Goal: Task Accomplishment & Management: Complete application form

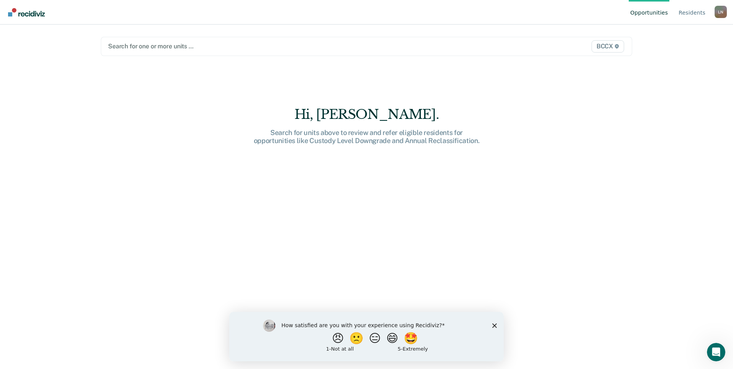
click at [148, 46] on div at bounding box center [288, 46] width 361 height 9
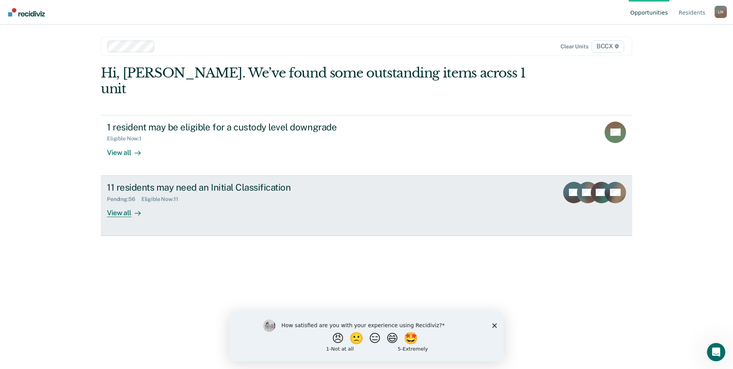
click at [125, 202] on div "View all" at bounding box center [128, 209] width 43 height 15
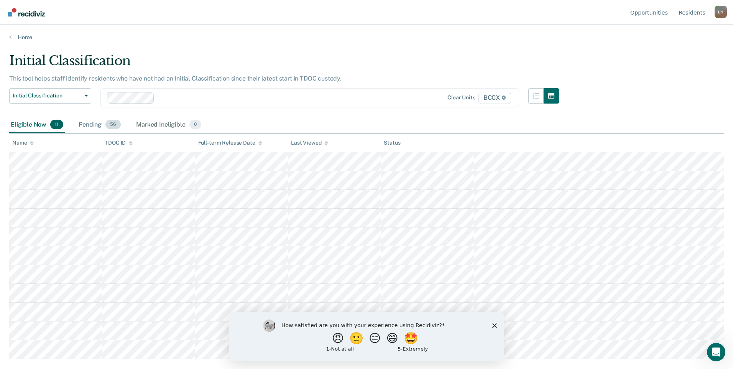
click at [86, 125] on div "Pending 56" at bounding box center [99, 125] width 45 height 17
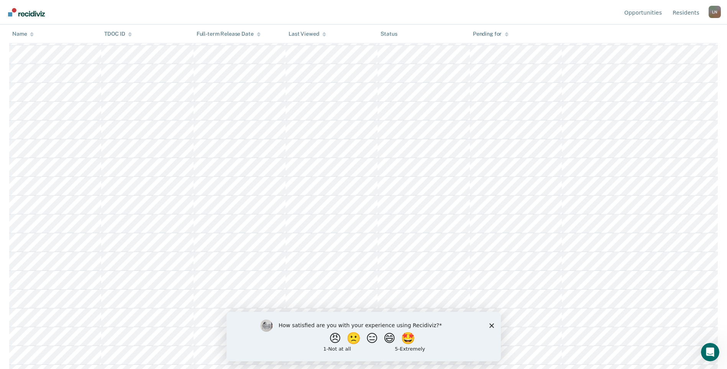
scroll to position [383, 0]
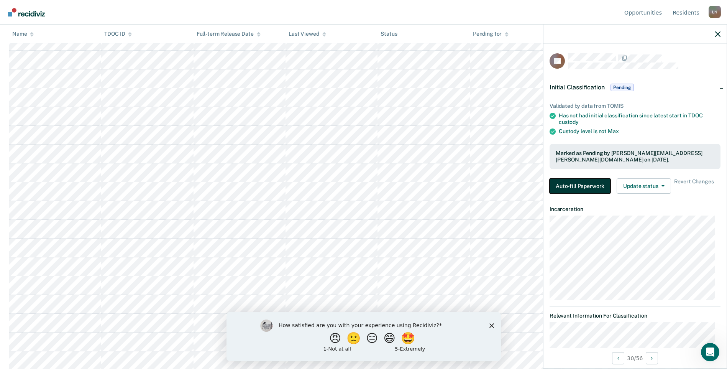
click at [591, 182] on button "Auto-fill Paperwork" at bounding box center [580, 185] width 61 height 15
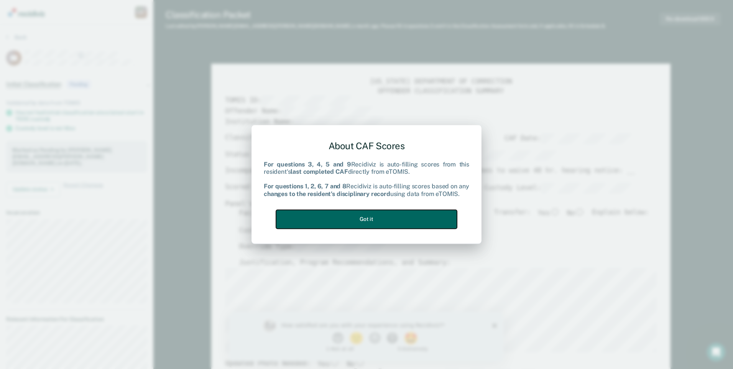
click at [343, 221] on button "Got it" at bounding box center [366, 219] width 181 height 19
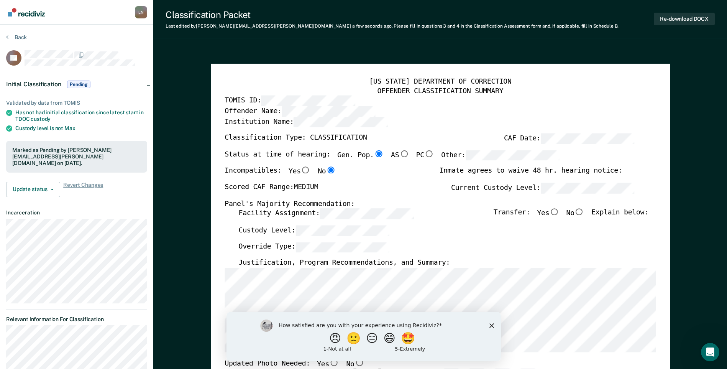
scroll to position [190, 0]
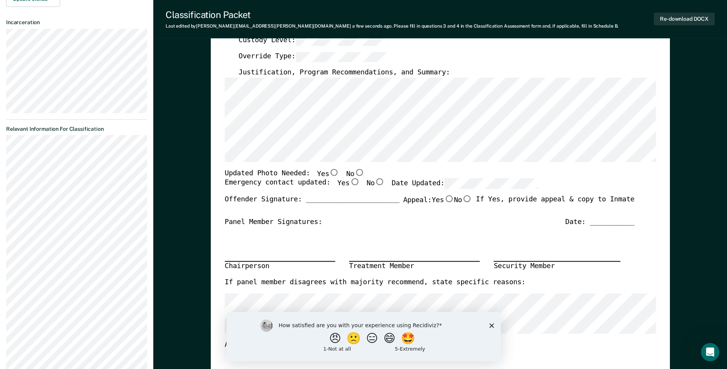
click at [354, 172] on input "No" at bounding box center [359, 172] width 10 height 7
type textarea "x"
radio input "true"
click at [350, 184] on input "Yes" at bounding box center [355, 182] width 10 height 7
type textarea "x"
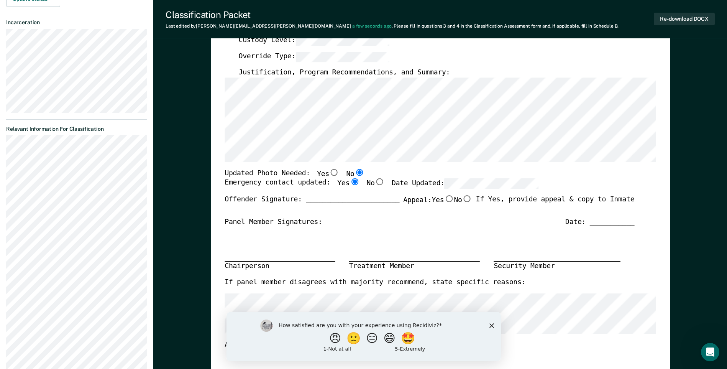
radio input "true"
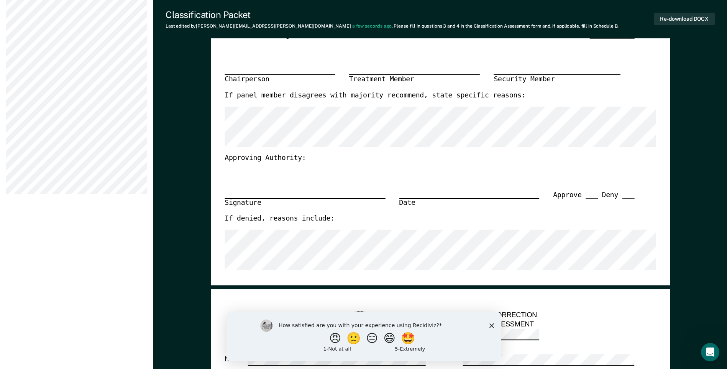
scroll to position [382, 0]
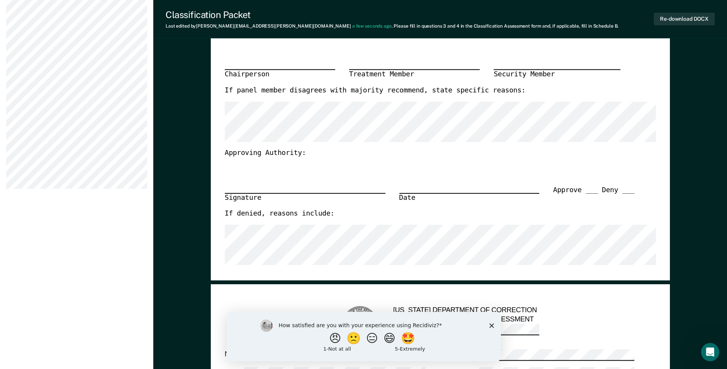
drag, startPoint x: 491, startPoint y: 323, endPoint x: 717, endPoint y: 634, distance: 385.1
click at [491, 323] on icon "Close survey" at bounding box center [491, 325] width 5 height 5
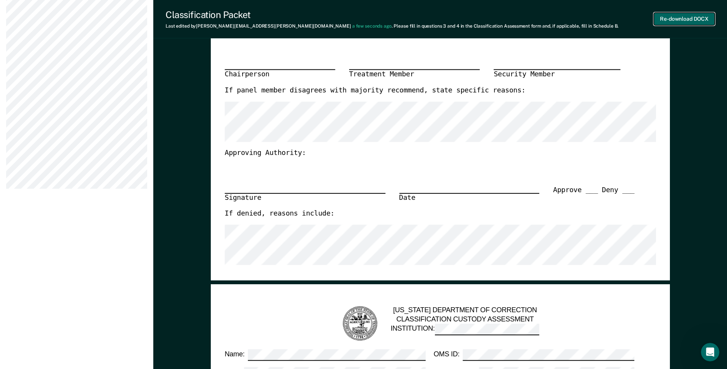
click at [695, 19] on button "Re-download DOCX" at bounding box center [684, 19] width 61 height 13
type textarea "x"
